Goal: Navigation & Orientation: Find specific page/section

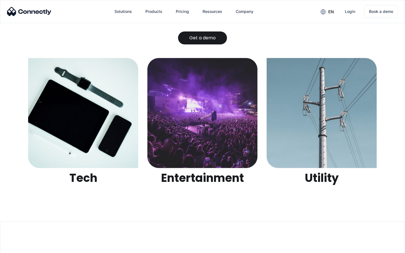
scroll to position [1773, 0]
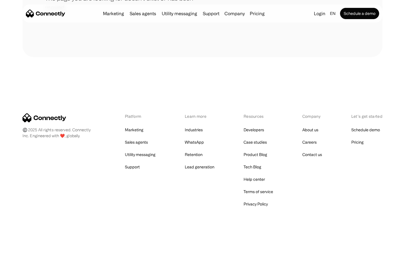
scroll to position [103, 0]
